Goal: Book appointment/travel/reservation

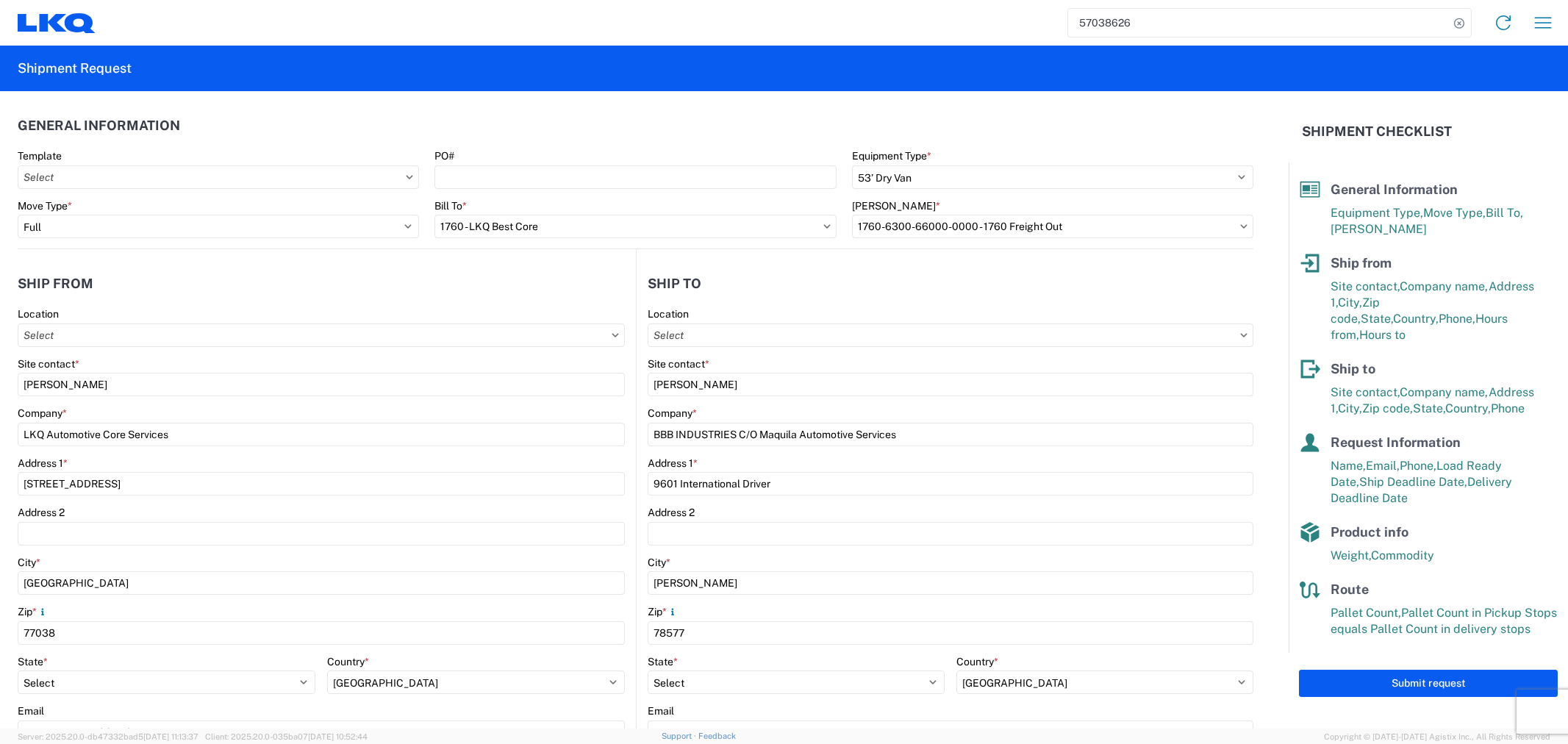
select select "STDV"
select select "FULL"
select select "TX"
select select "US"
select select "TX"
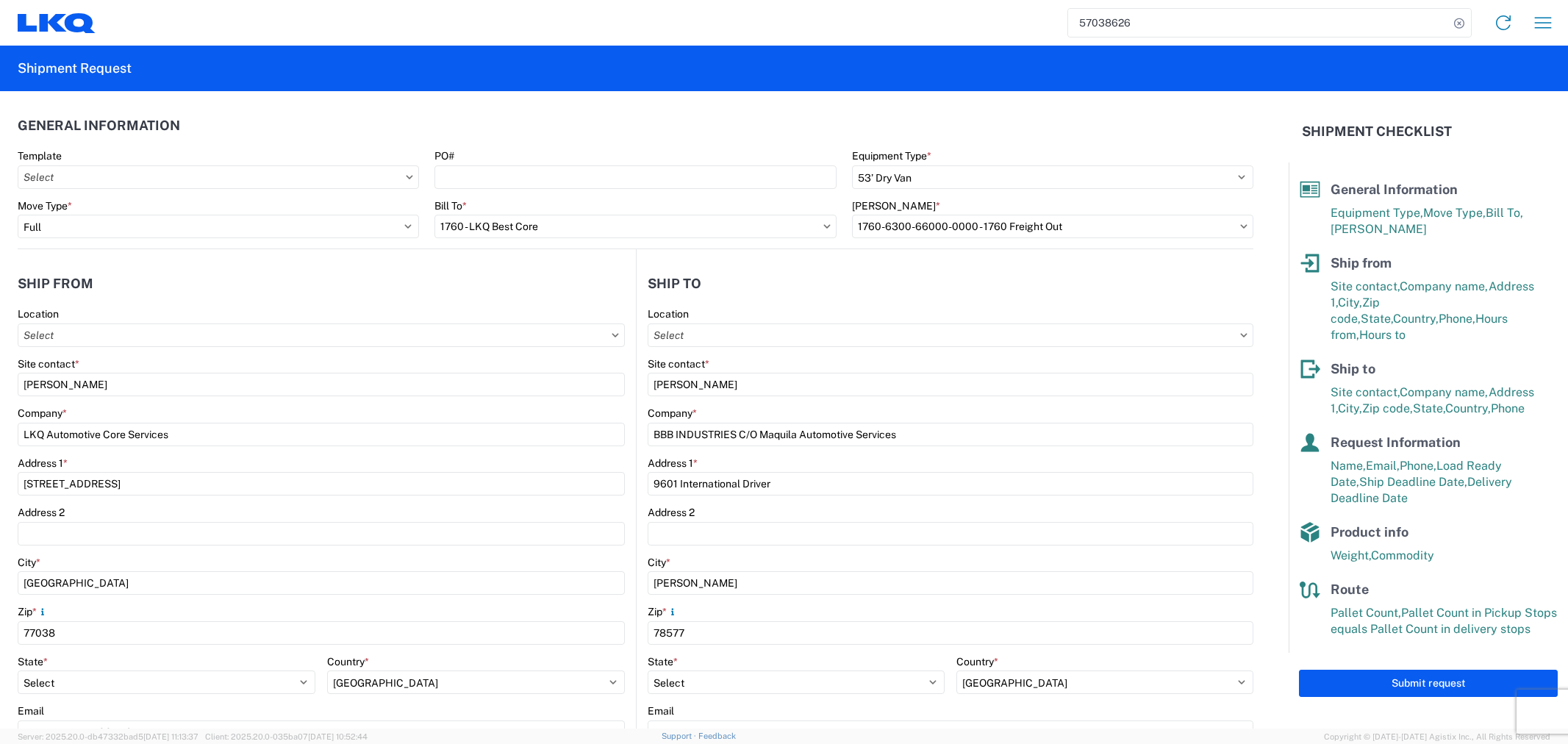
select select "US"
select select "LBS"
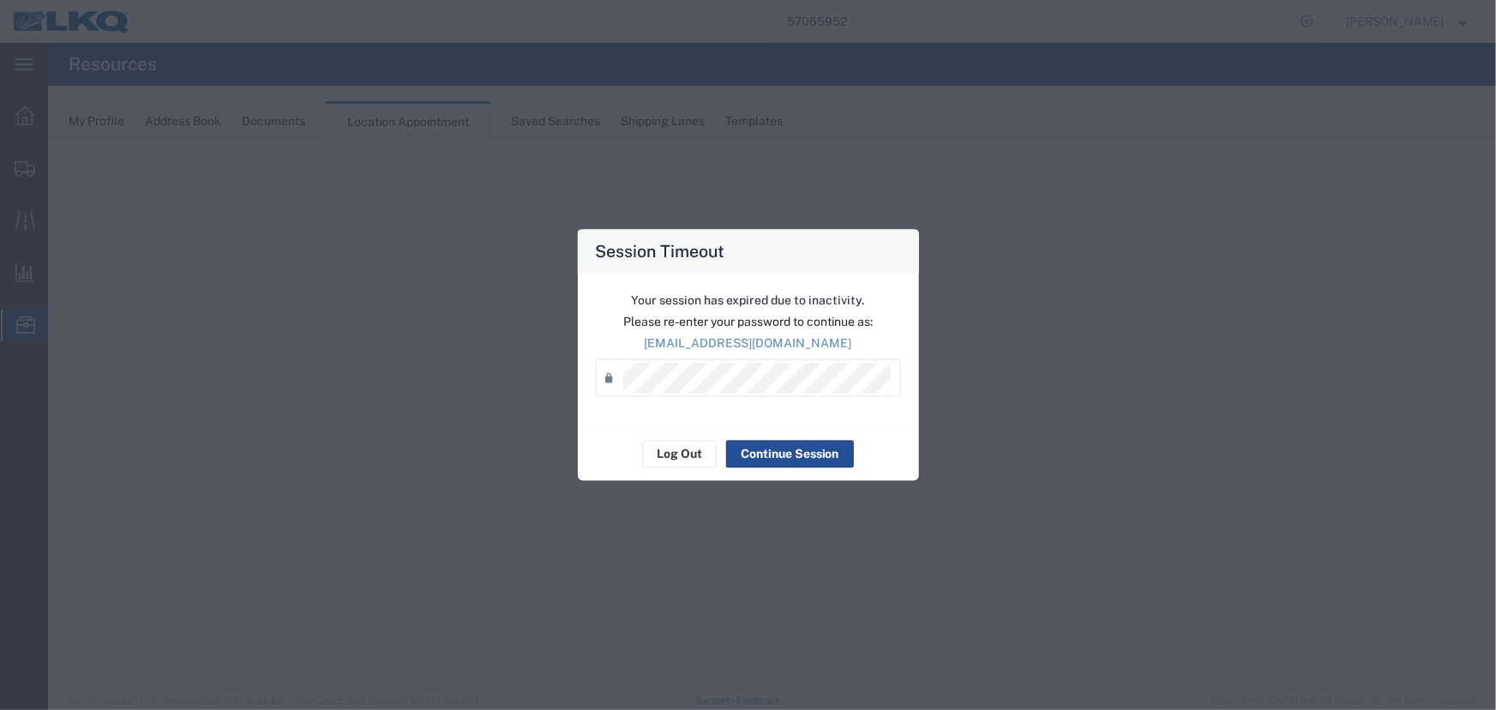
select select "27634"
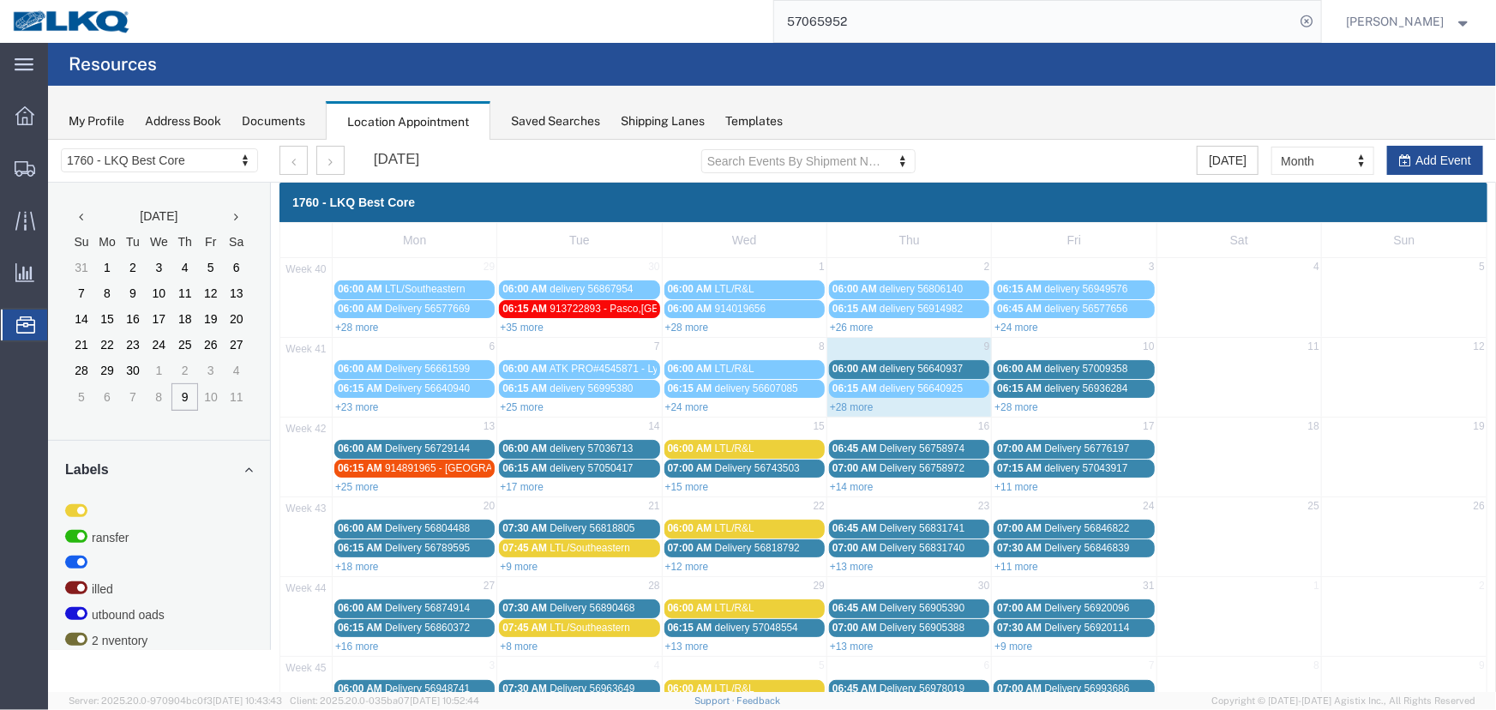
click at [590, 120] on div "Saved Searches" at bounding box center [555, 121] width 89 height 18
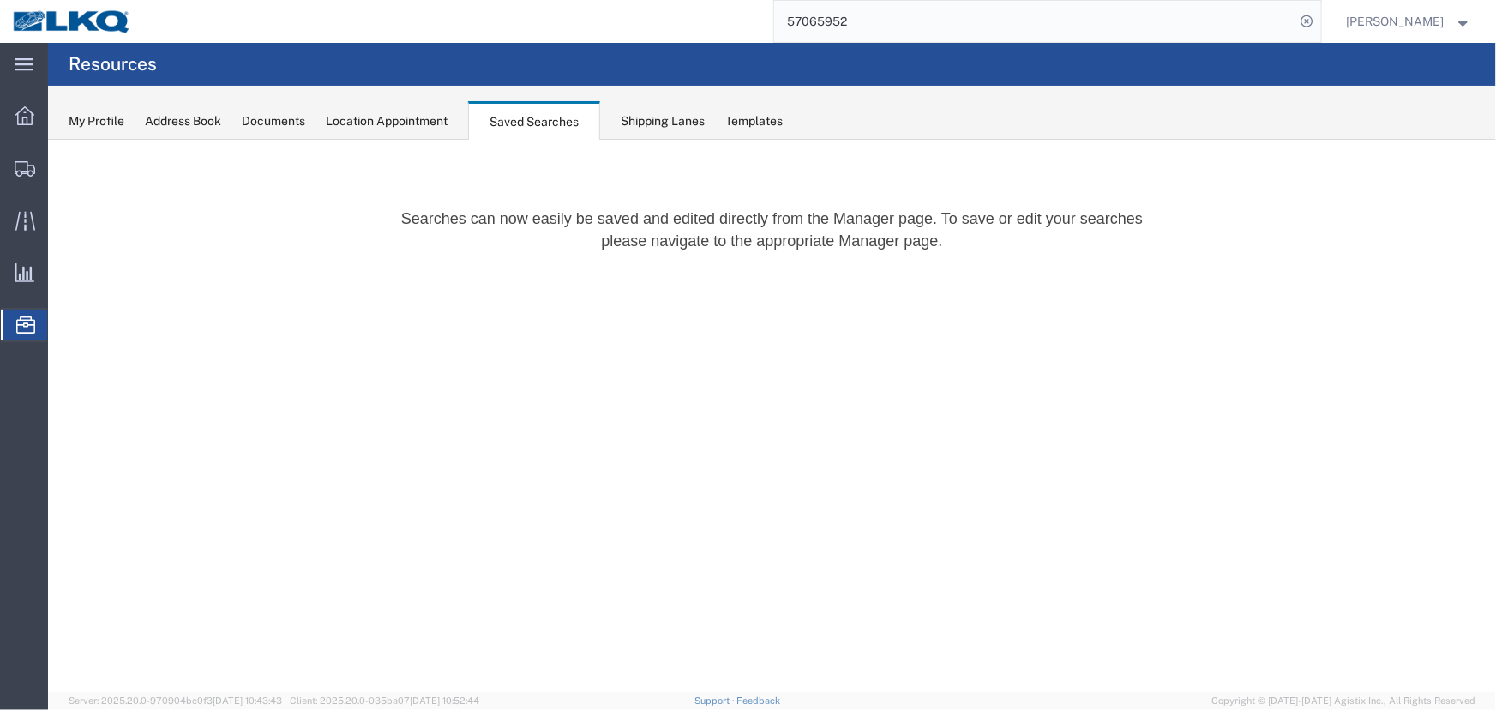
click at [0, 0] on span "Location Appointment" at bounding box center [0, 0] width 0 height 0
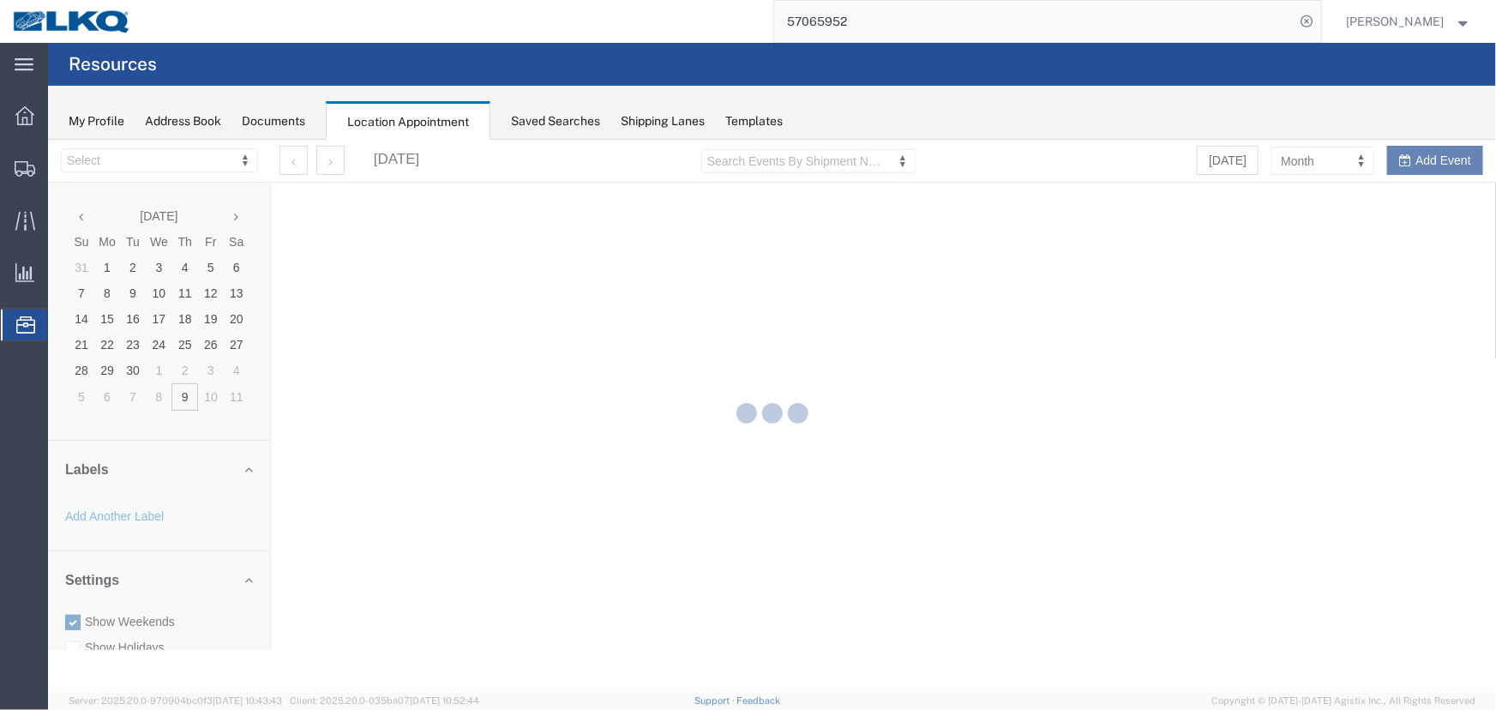
select select "27634"
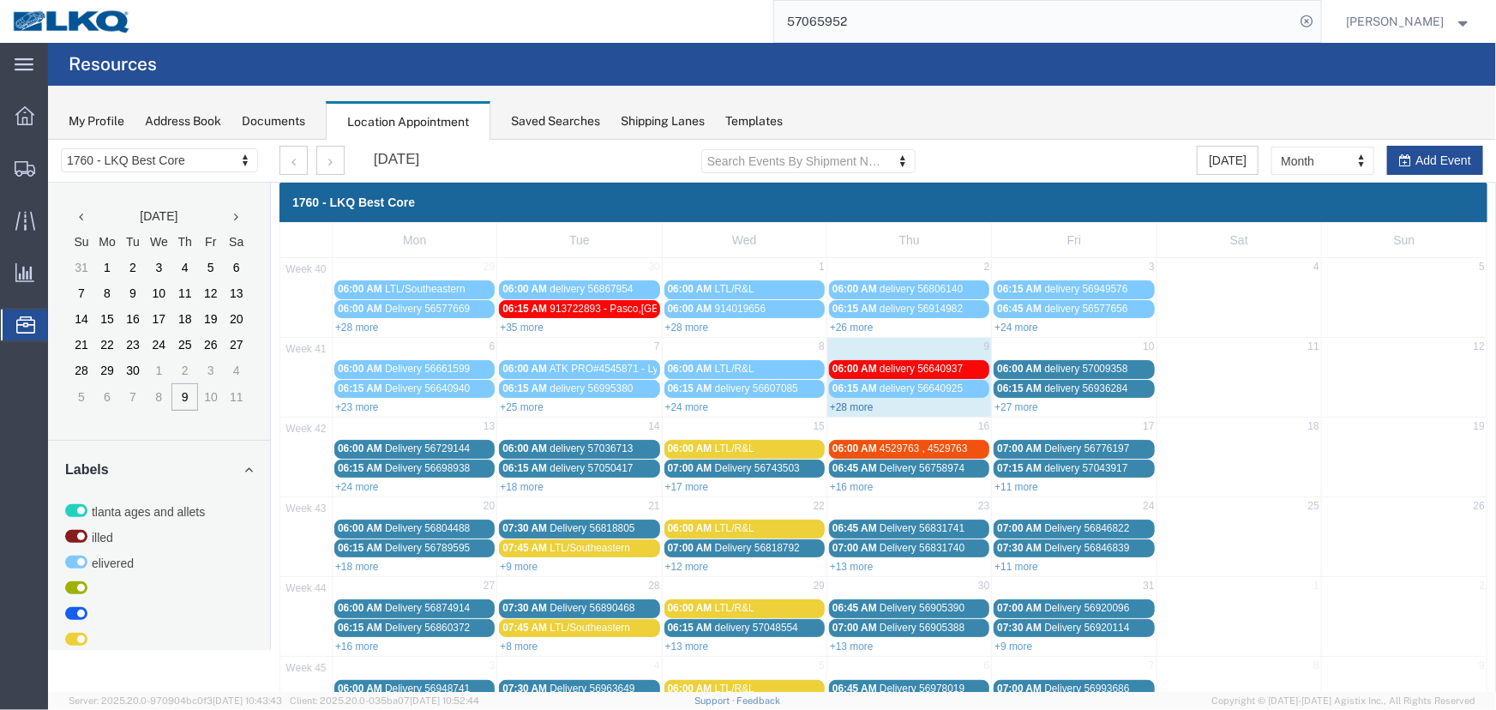
click at [848, 402] on link "+28 more" at bounding box center [851, 406] width 44 height 12
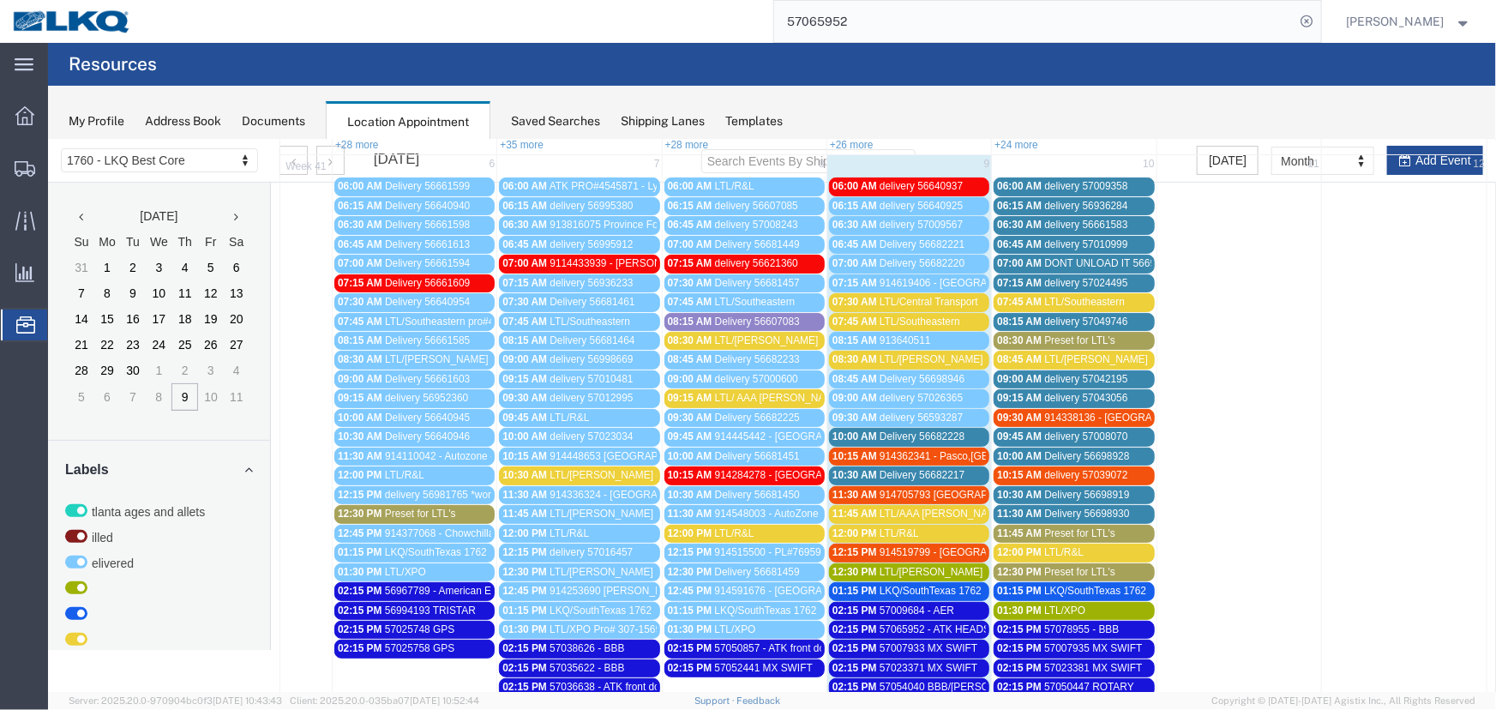
scroll to position [155, 0]
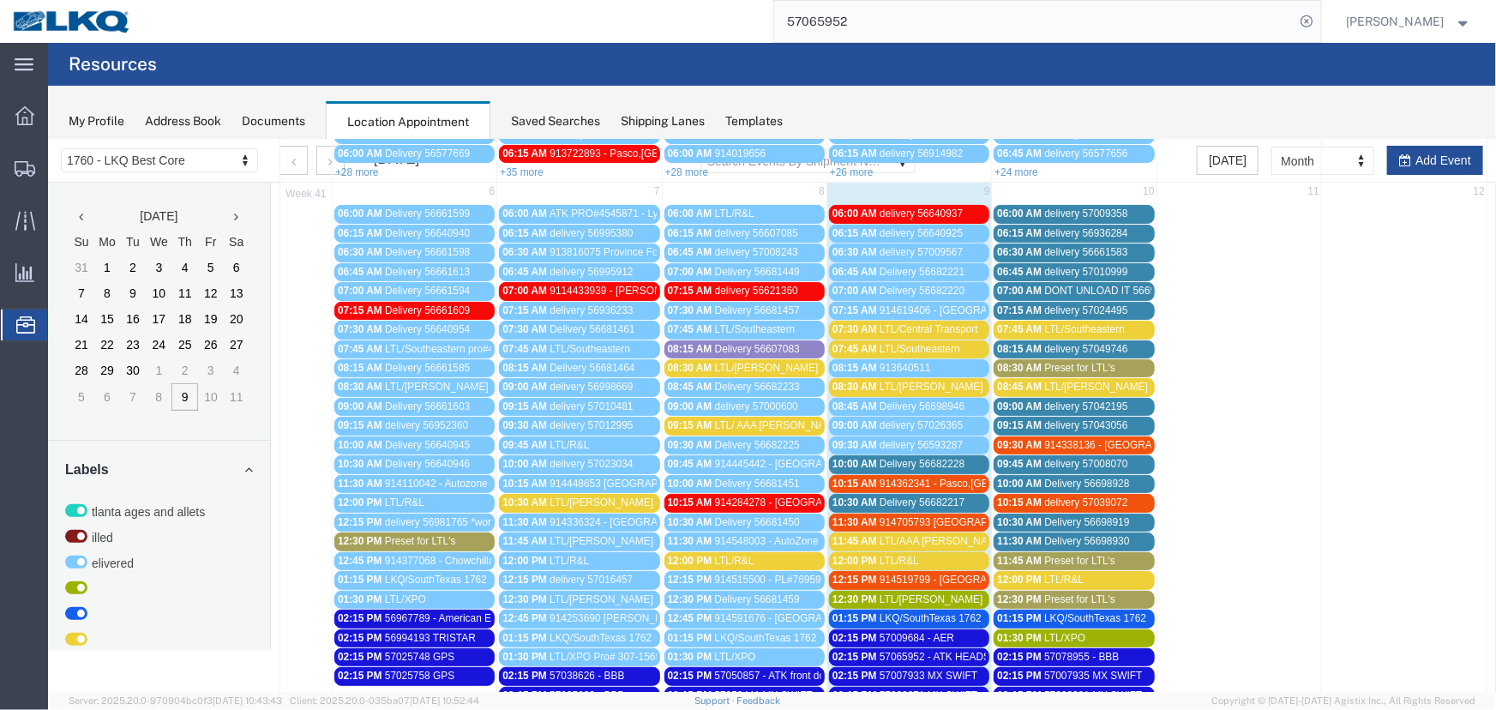
click at [1064, 385] on span "LTL/[PERSON_NAME]" at bounding box center [1095, 386] width 104 height 12
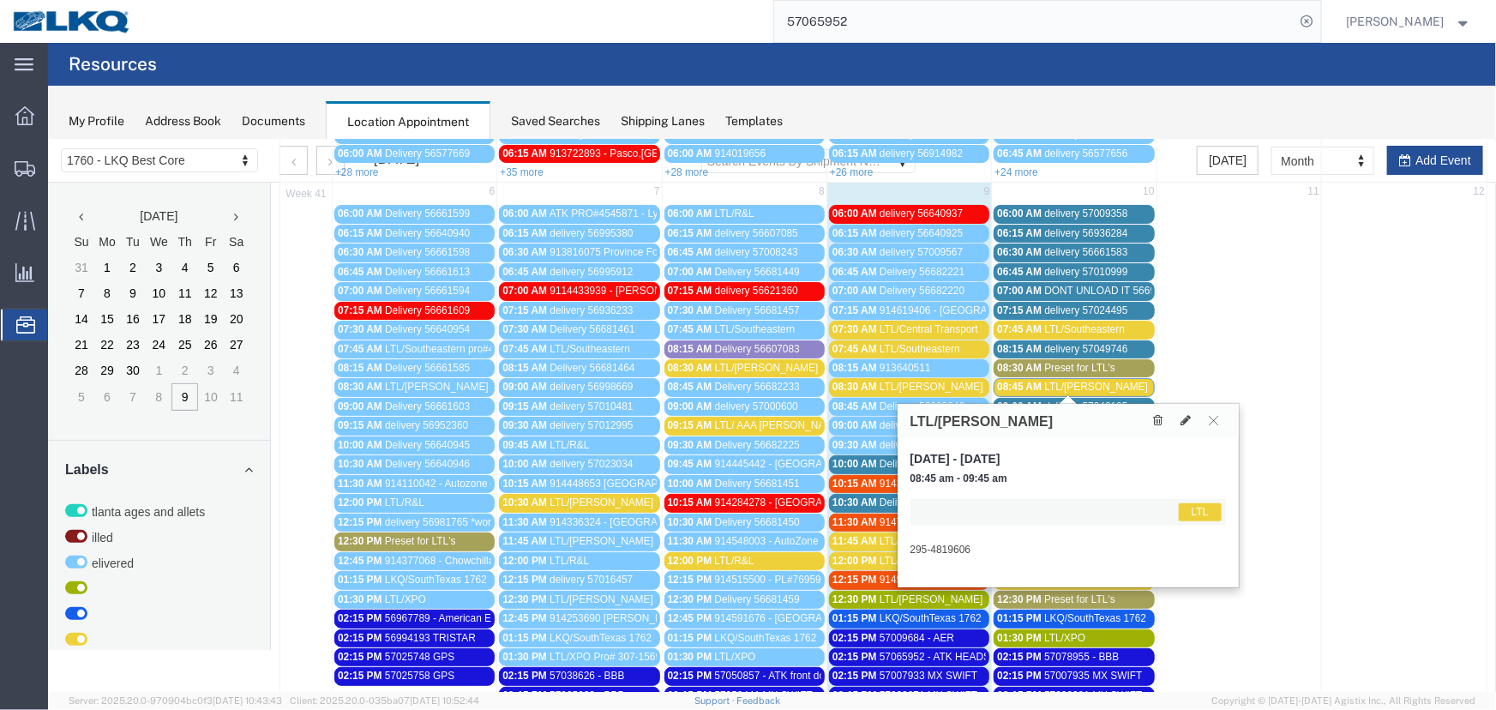
click at [1064, 385] on span "LTL/[PERSON_NAME]" at bounding box center [1095, 386] width 104 height 12
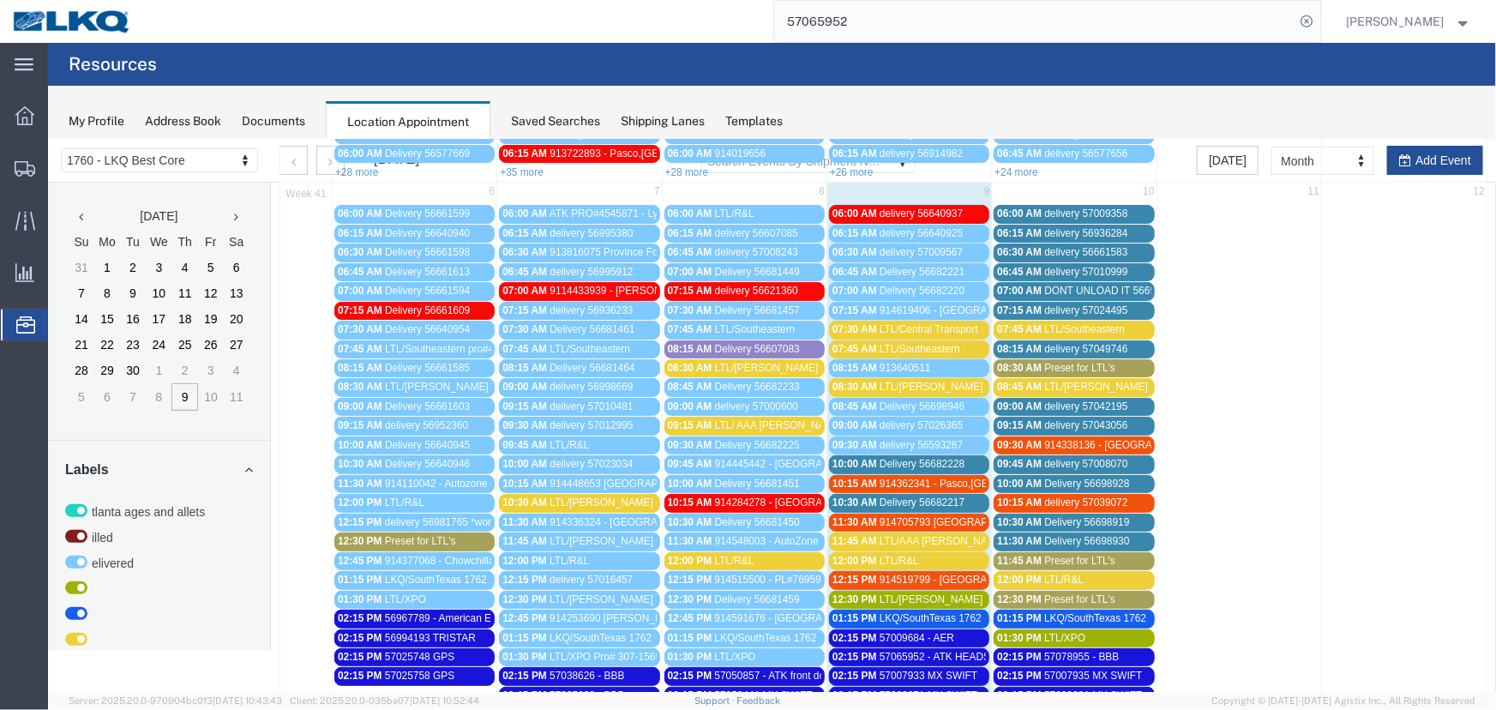
click at [1028, 384] on span "08:45 AM" at bounding box center [1018, 386] width 45 height 12
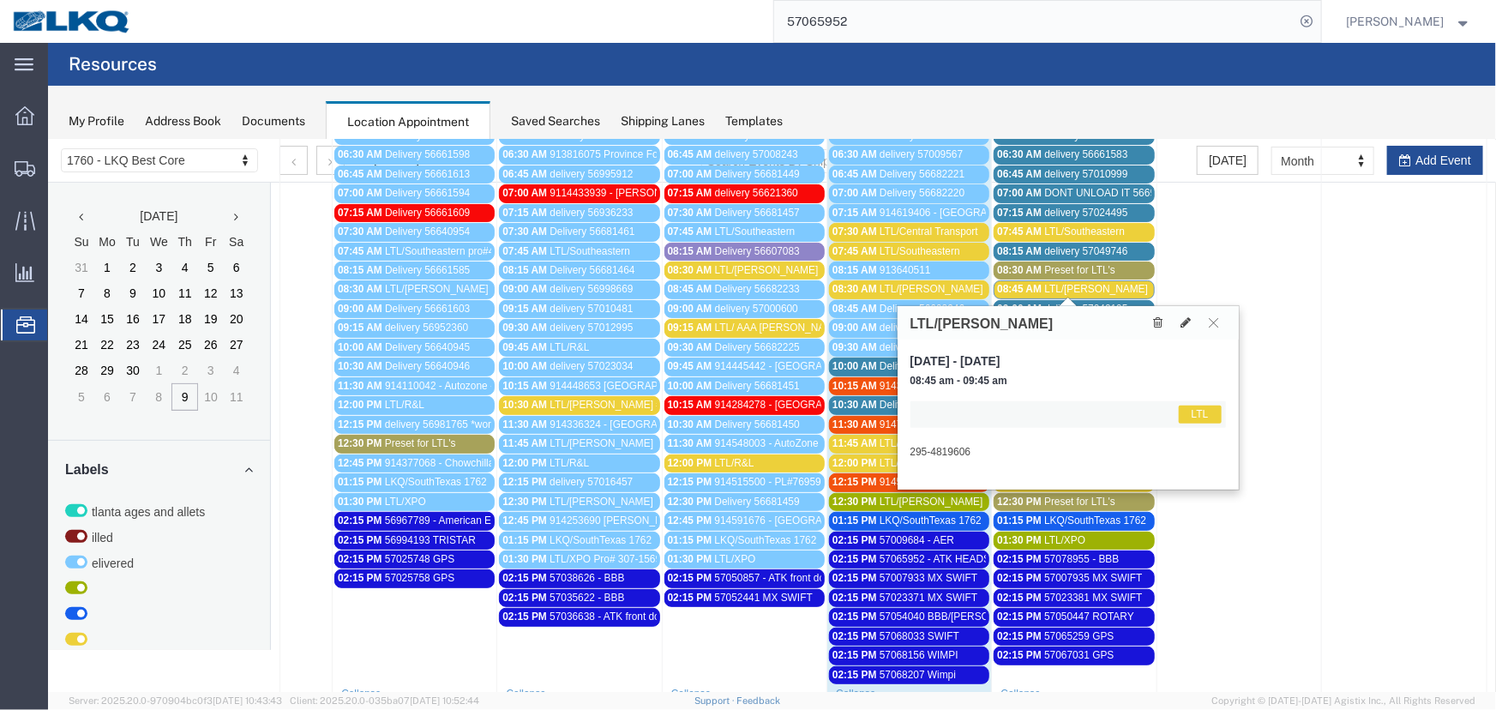
scroll to position [389, 0]
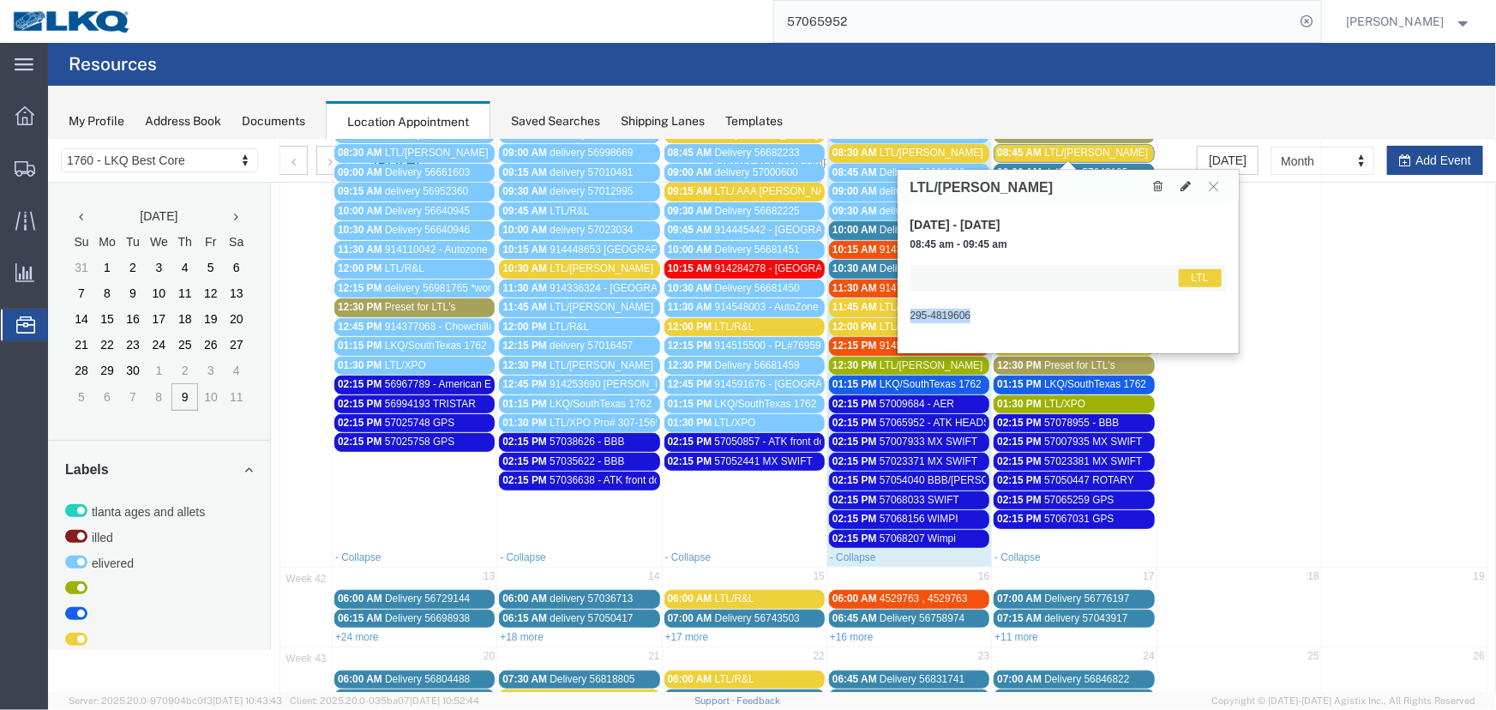
drag, startPoint x: 981, startPoint y: 315, endPoint x: 909, endPoint y: 314, distance: 72.0
click at [909, 314] on div "295-4819606" at bounding box center [1066, 315] width 315 height 15
click at [1047, 147] on span "LTL/[PERSON_NAME]" at bounding box center [1095, 152] width 104 height 12
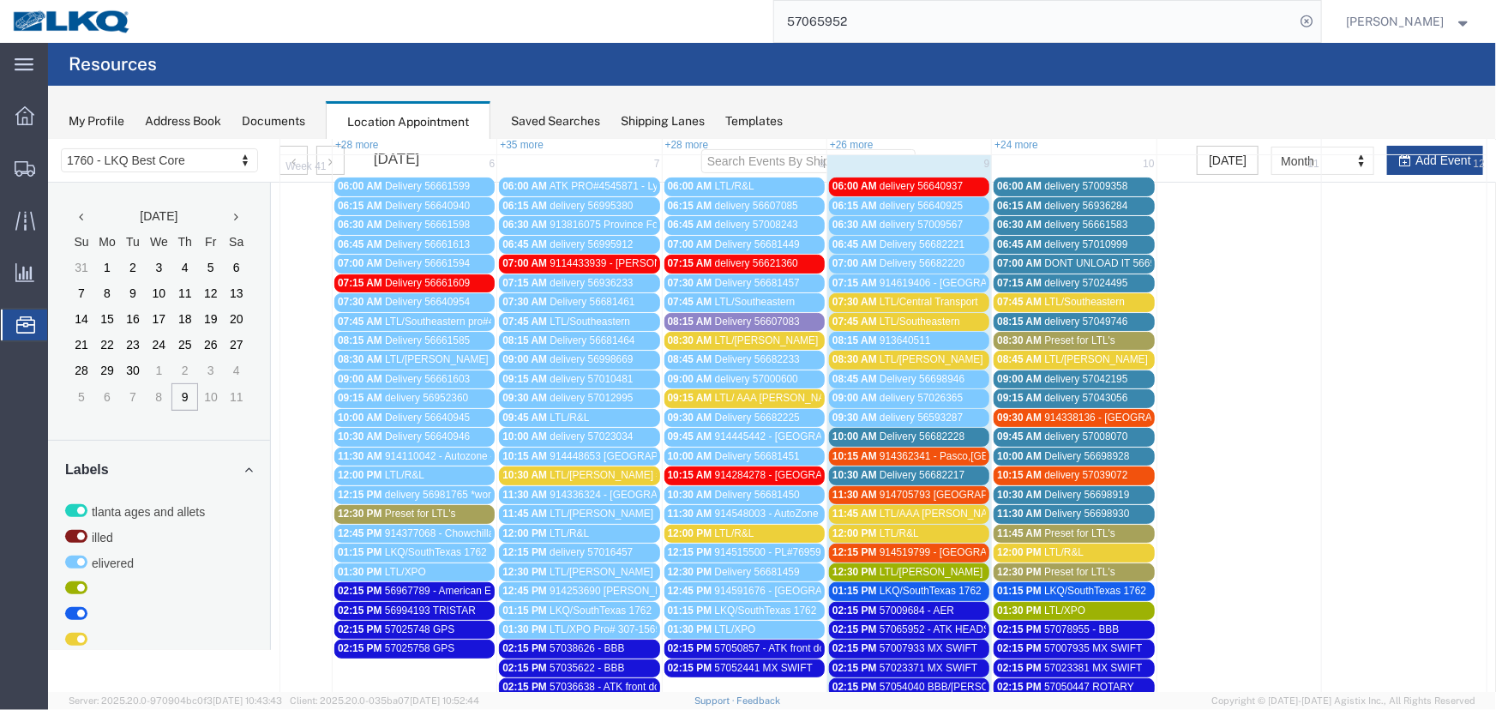
scroll to position [155, 0]
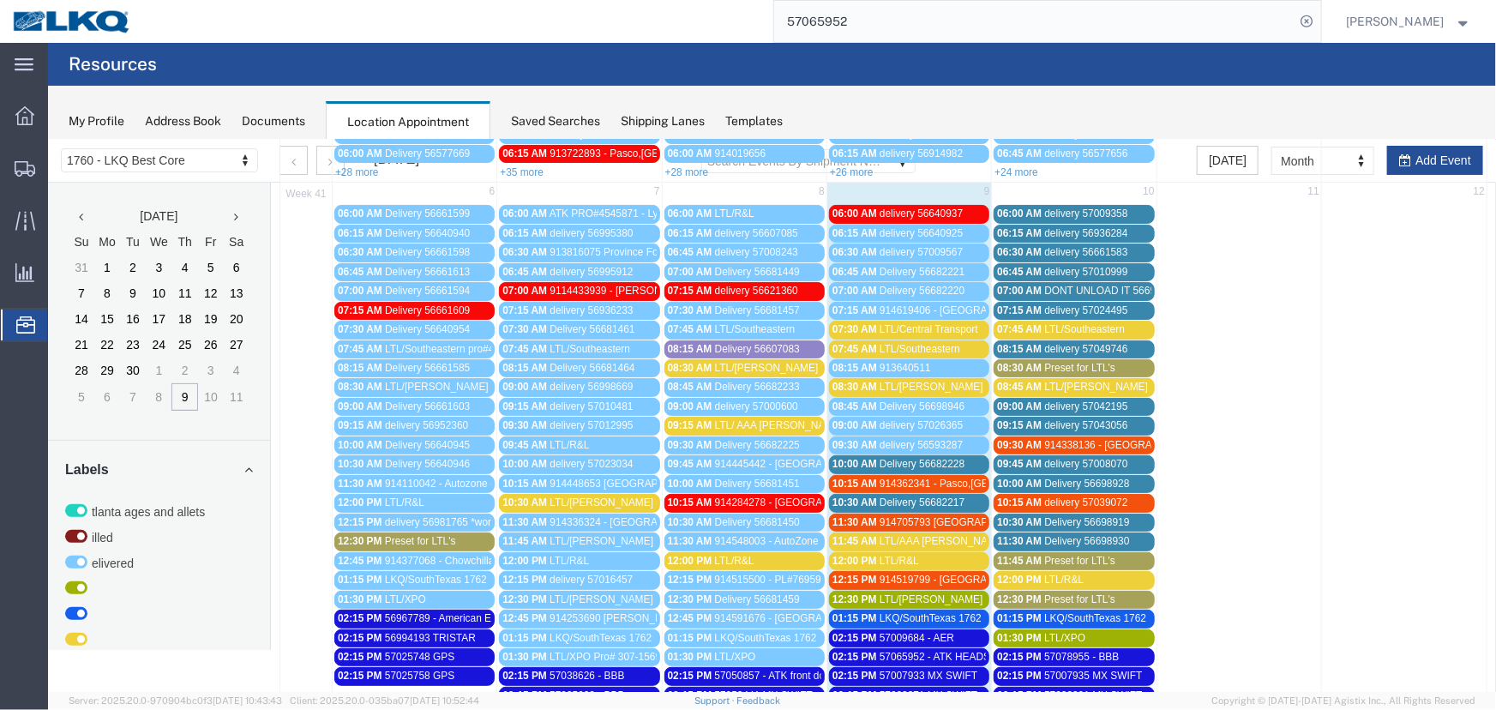
click at [1043, 383] on span "LTL/[PERSON_NAME]" at bounding box center [1095, 386] width 104 height 12
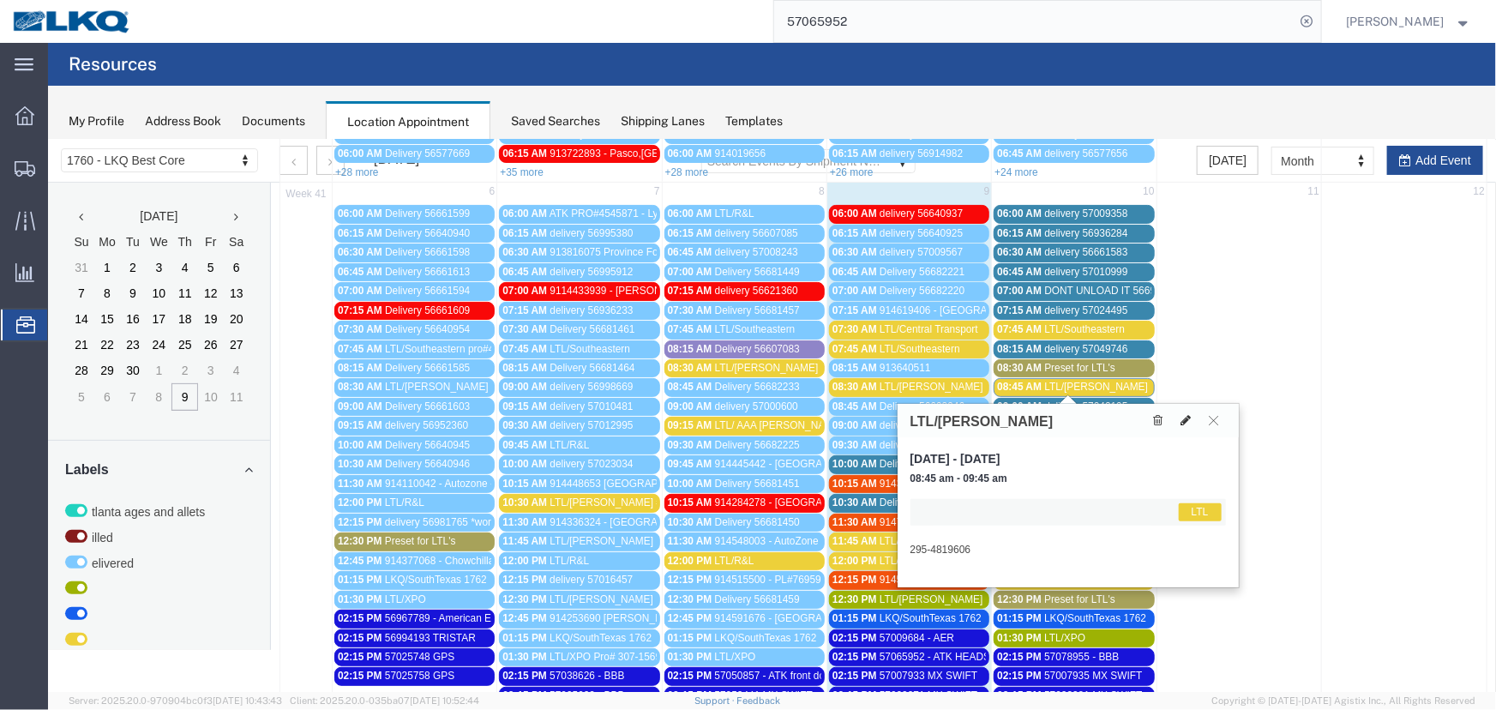
click at [1185, 420] on icon at bounding box center [1185, 419] width 10 height 12
select select "1"
select select "25"
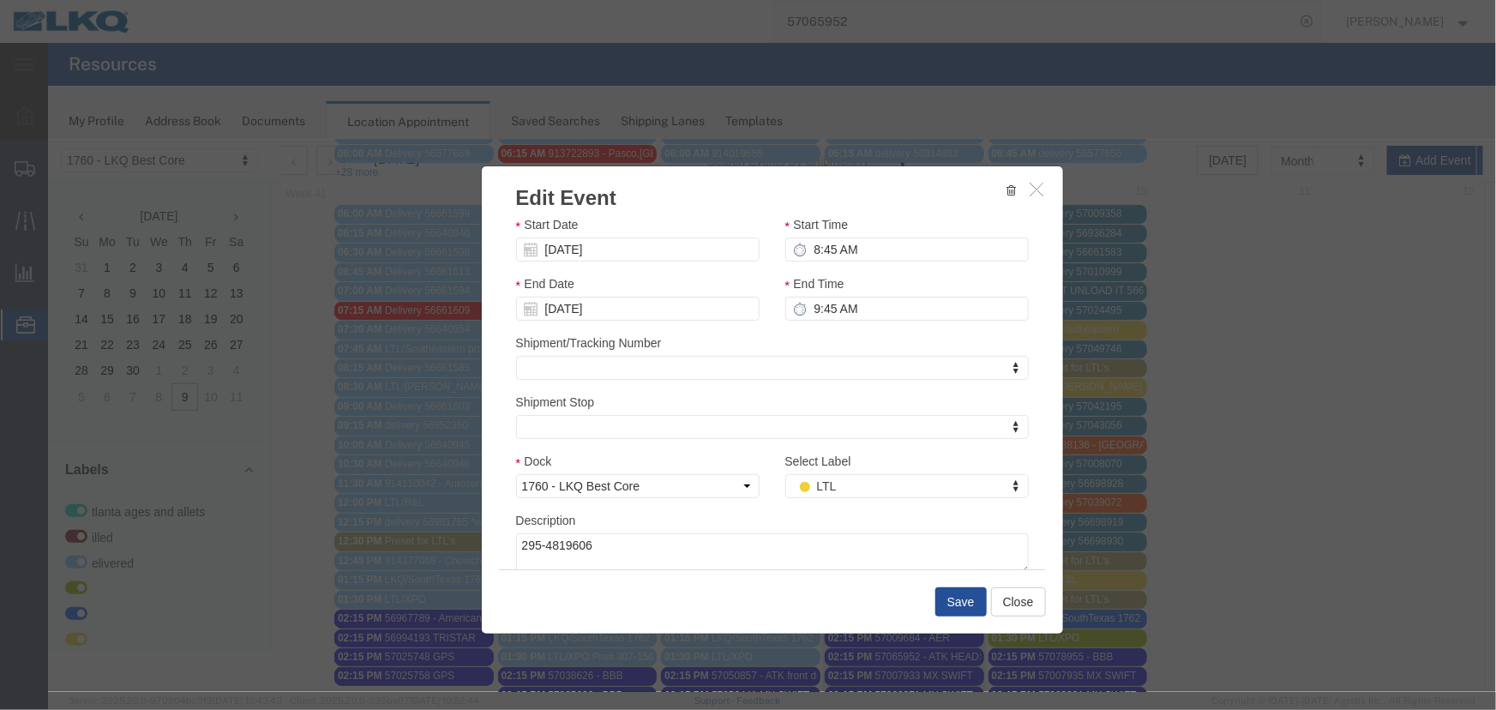
scroll to position [121, 0]
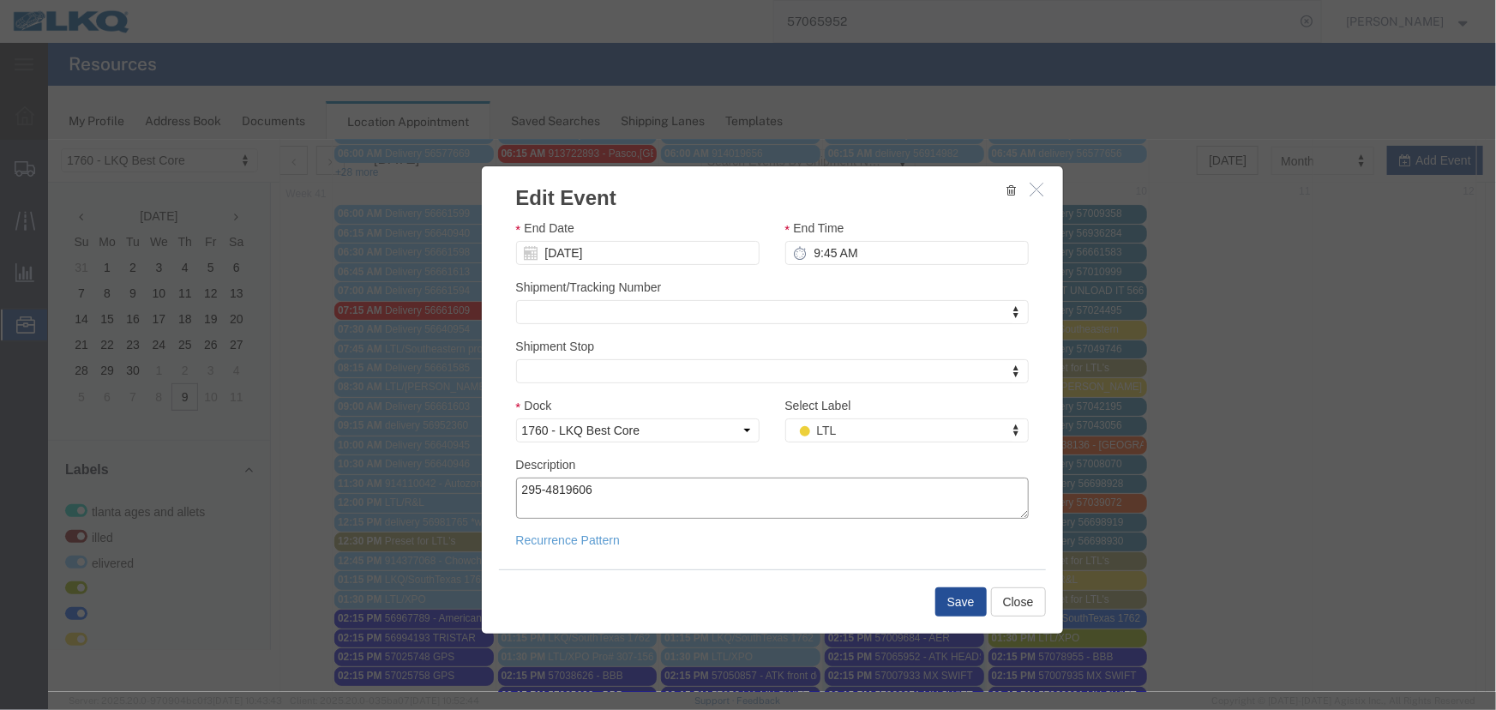
click at [591, 493] on textarea "295-4819606" at bounding box center [771, 497] width 513 height 41
type textarea "2"
paste textarea "AUTOZONE DC #9710 PL83127 295-4819605 3 AUTOZONE INC 2210 213-0836782 2 AUTOZON…"
type textarea "AUTOZONE DC #9710 PL83127 295-4819605 3 AUTOZONE INC 2210 213-0836782 2 AUTOZON…"
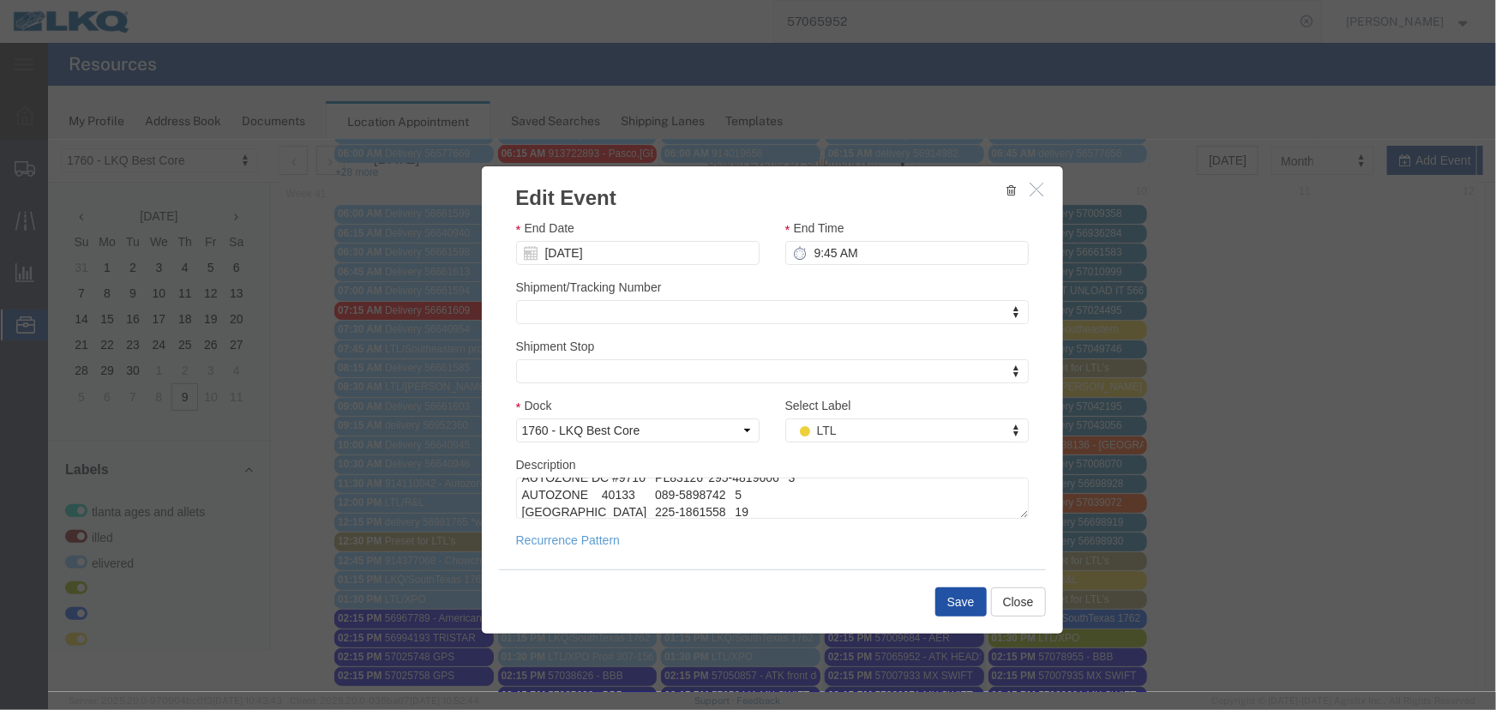
click at [959, 602] on button "Save" at bounding box center [959, 600] width 51 height 29
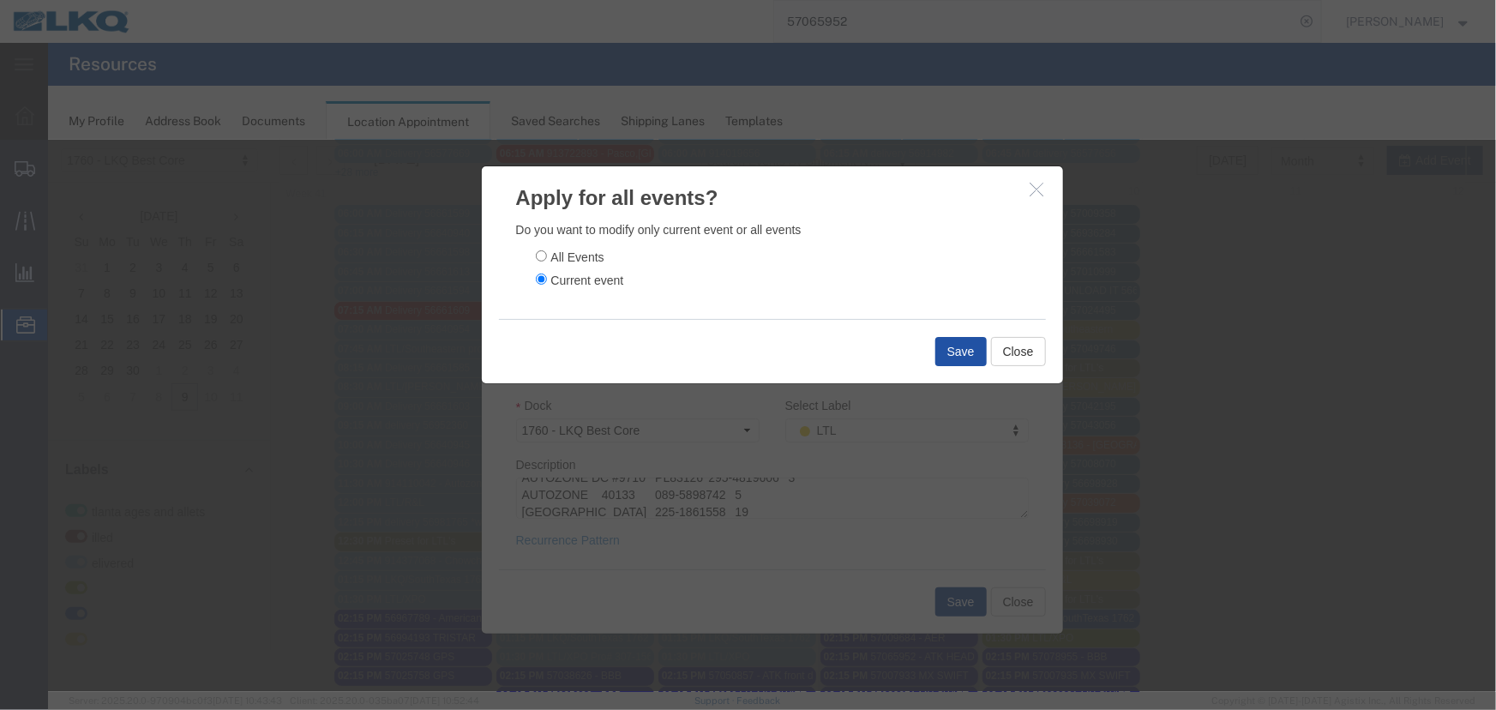
click at [942, 339] on button "Save" at bounding box center [959, 350] width 51 height 29
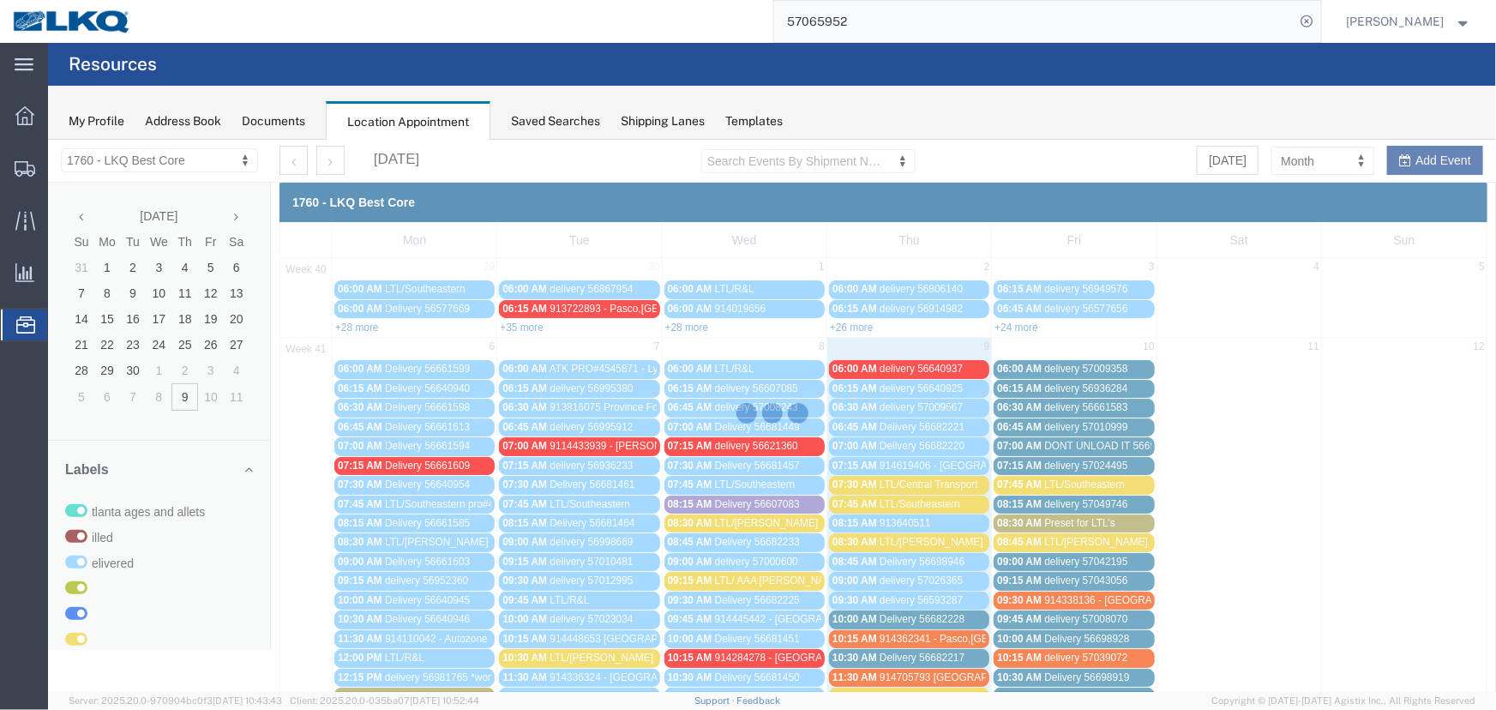
scroll to position [0, 0]
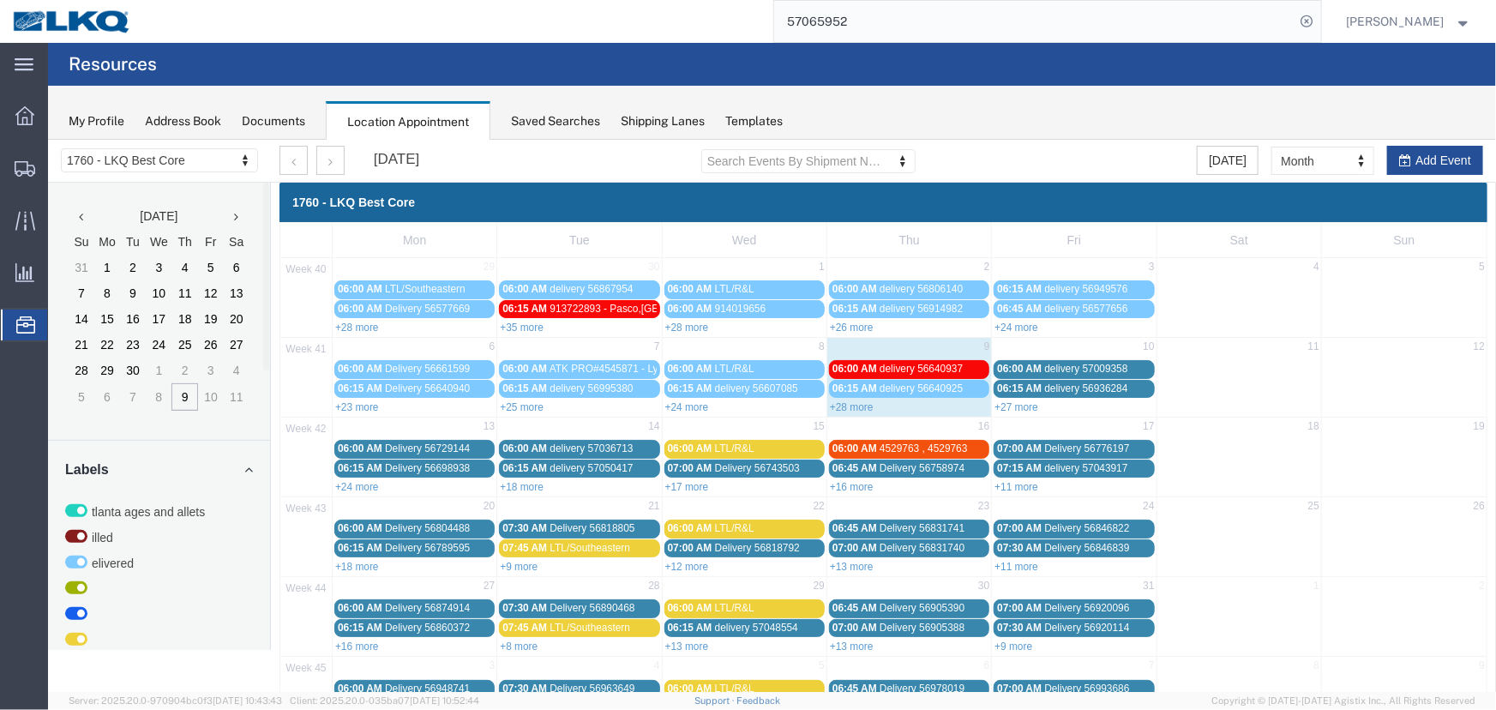
click at [855, 406] on link "+28 more" at bounding box center [851, 406] width 44 height 12
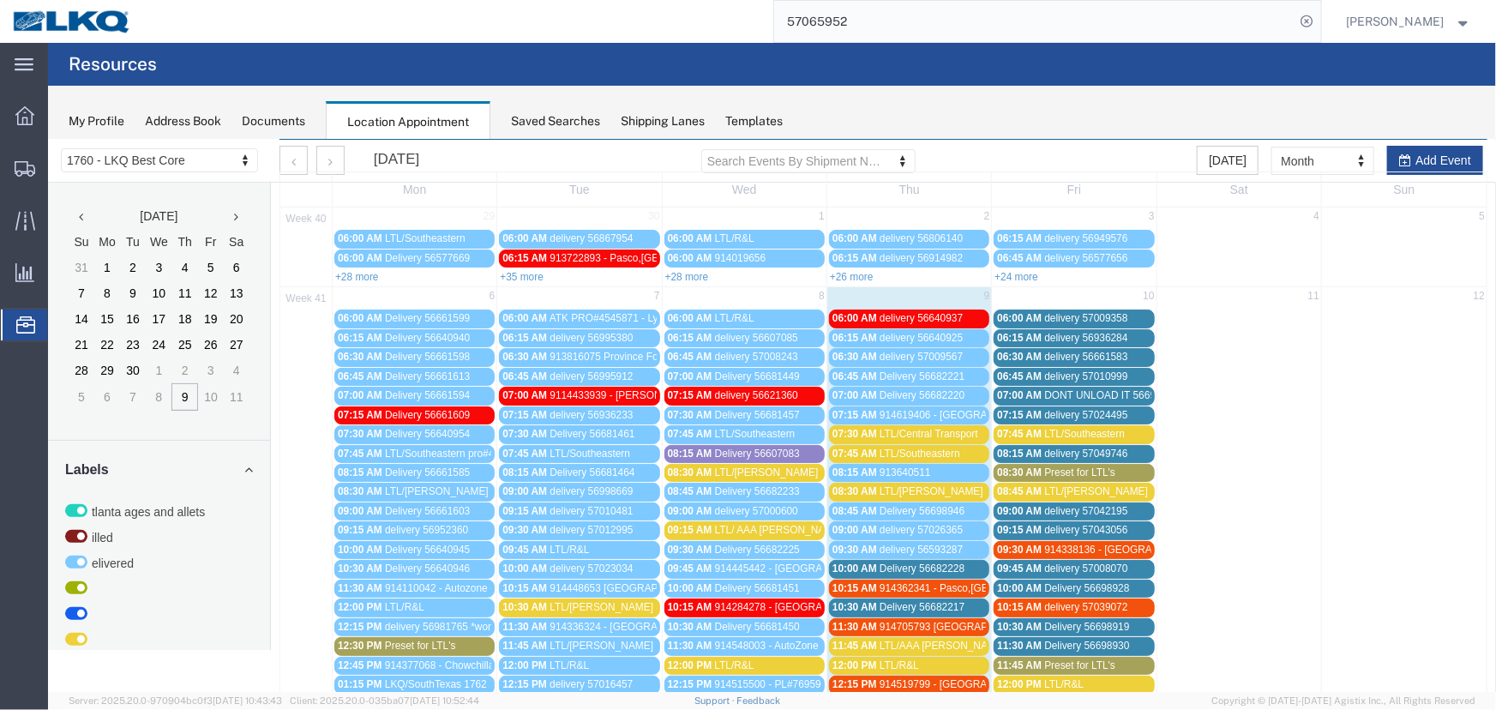
scroll to position [77, 0]
